Goal: Information Seeking & Learning: Learn about a topic

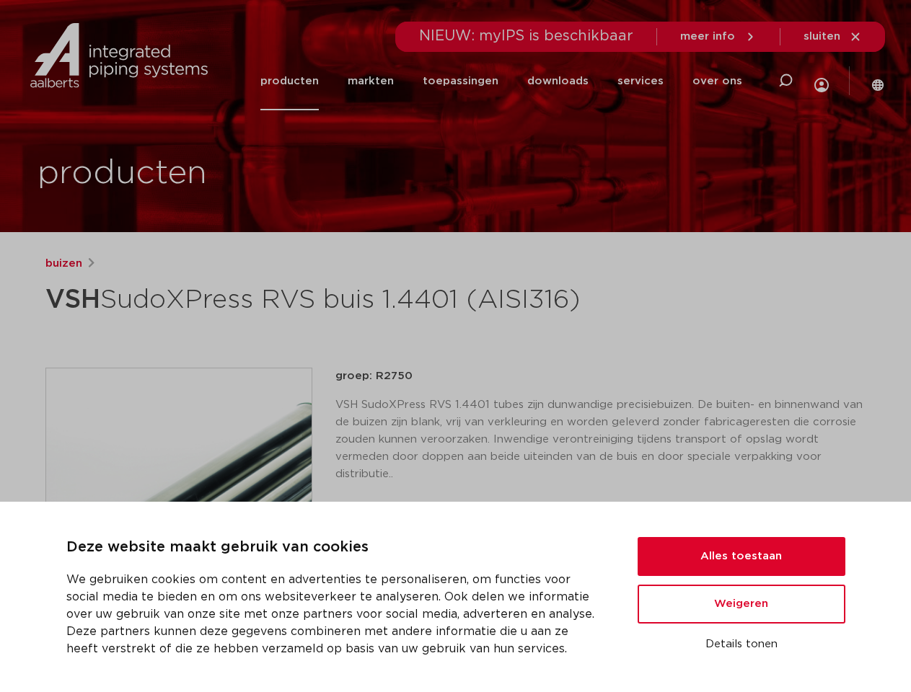
click at [455, 322] on h1 "VSH SudoXPress RVS buis 1.4401 (AISI316)" at bounding box center [315, 299] width 541 height 43
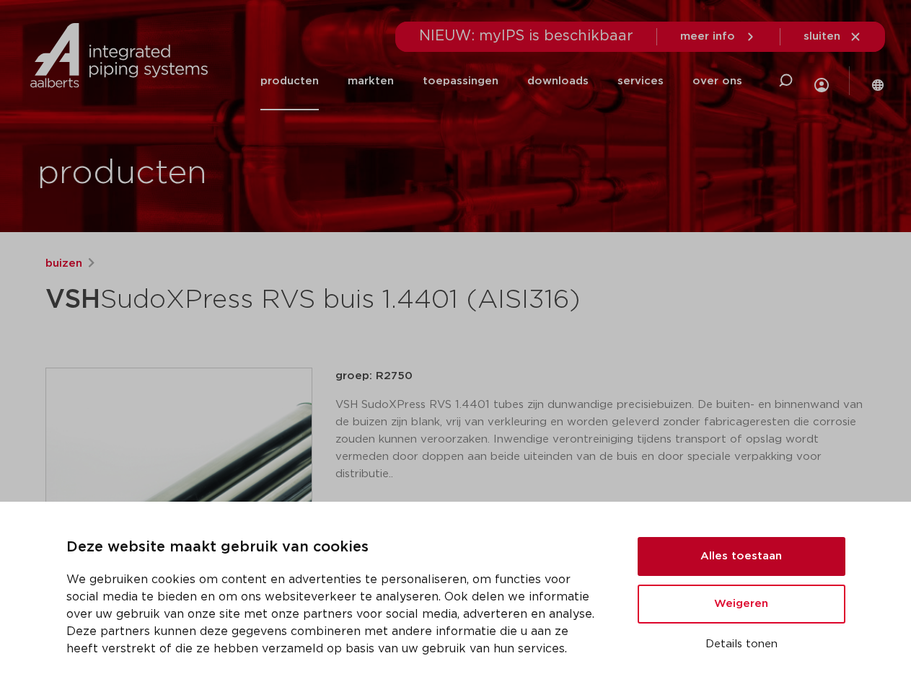
click at [741, 557] on button "Alles toestaan" at bounding box center [741, 556] width 208 height 39
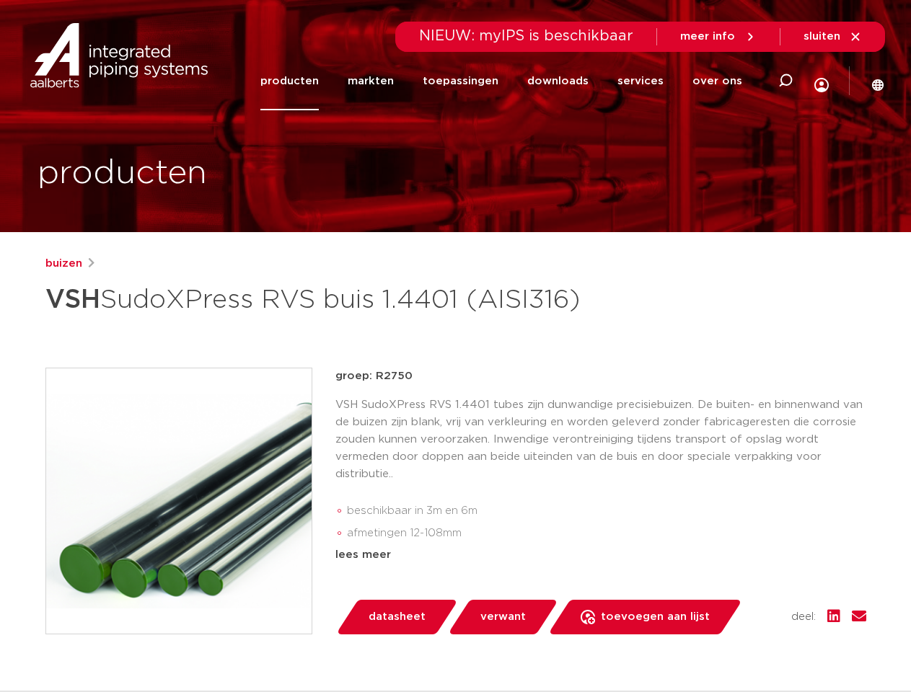
click at [741, 604] on div "groep: R2750 VSH SudoXPress RVS 1.4401 tubes zijn dunwandige precisiebuizen. De…" at bounding box center [600, 501] width 531 height 267
click at [741, 634] on div "datasheet verwant toevoegen aan lijst opslaan in my IPS verwijder uit lijst" at bounding box center [606, 617] width 519 height 35
click at [507, 81] on li "toepassingen" at bounding box center [460, 81] width 105 height 58
click at [784, 81] on icon at bounding box center [784, 80] width 17 height 17
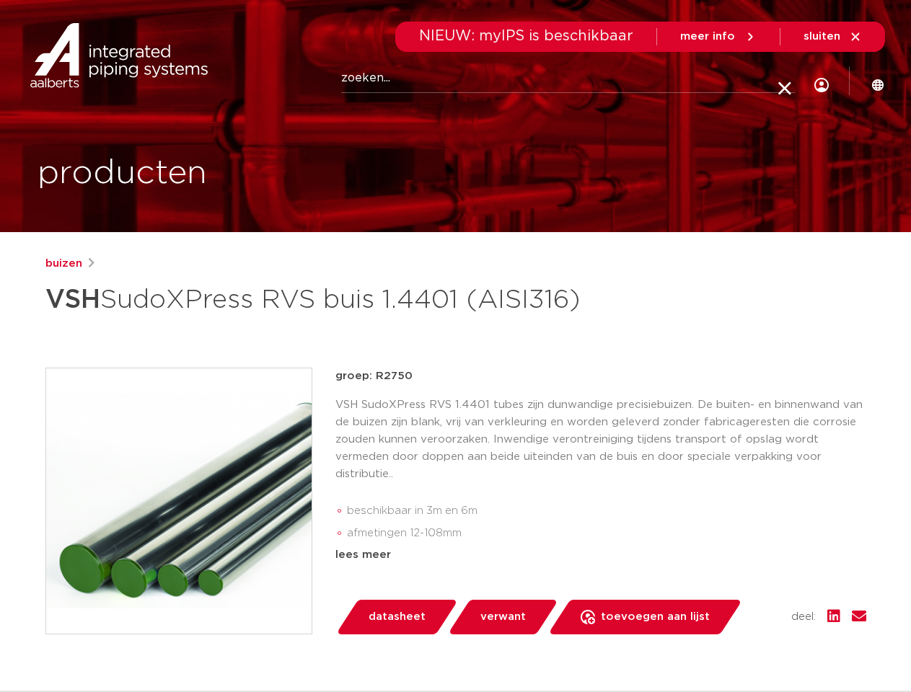
click at [833, 37] on span "sluiten" at bounding box center [821, 36] width 37 height 11
